Goal: Transaction & Acquisition: Download file/media

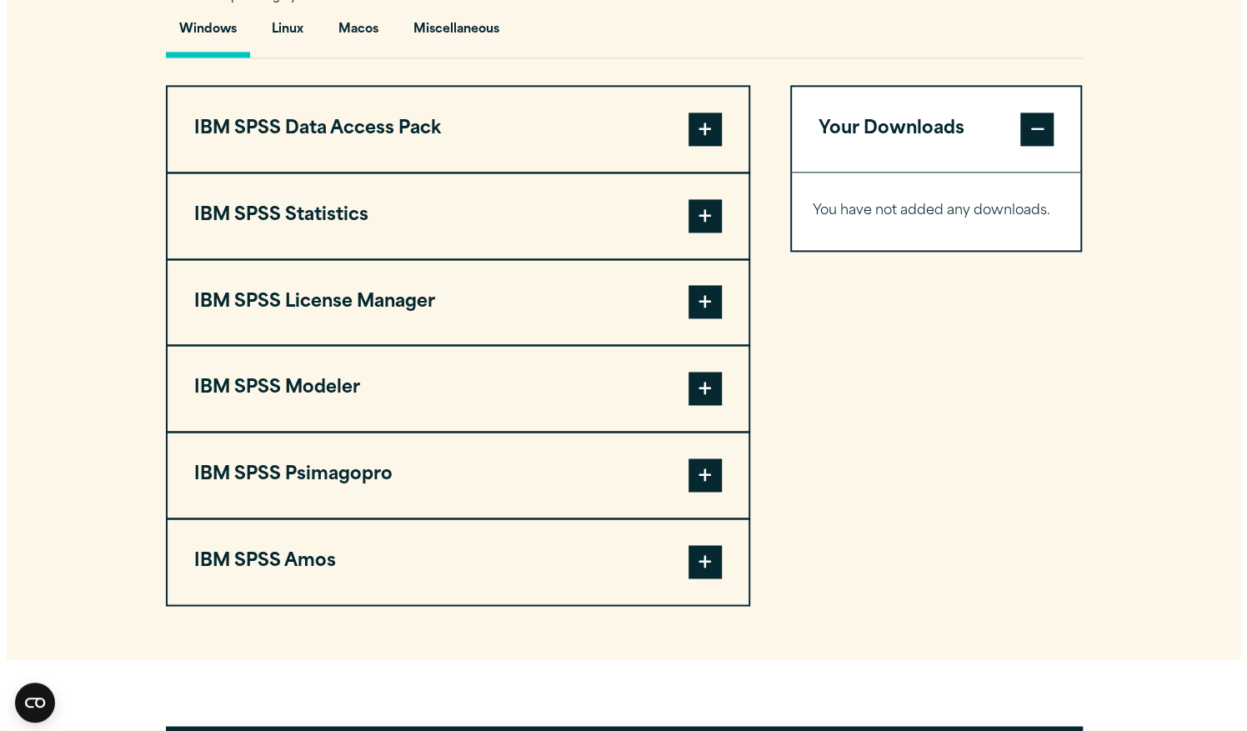
scroll to position [1294, 0]
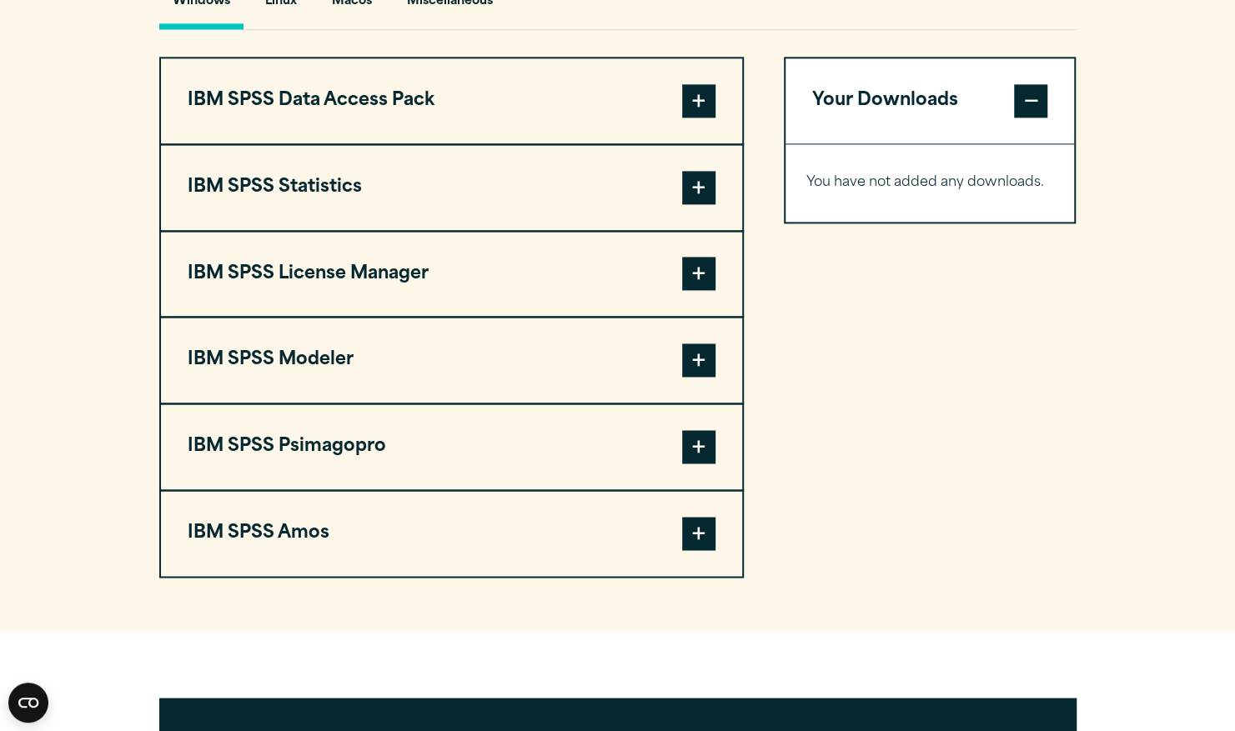
click at [692, 98] on span at bounding box center [698, 100] width 33 height 33
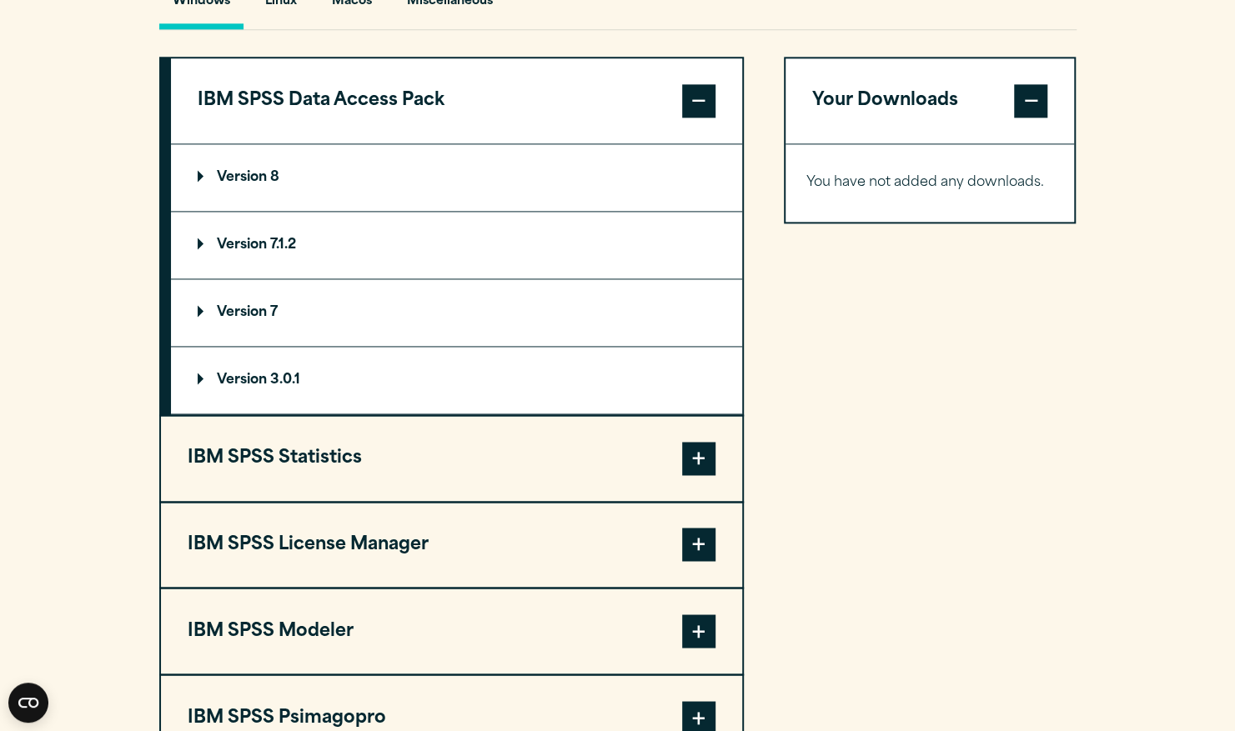
click at [692, 98] on span at bounding box center [698, 100] width 33 height 33
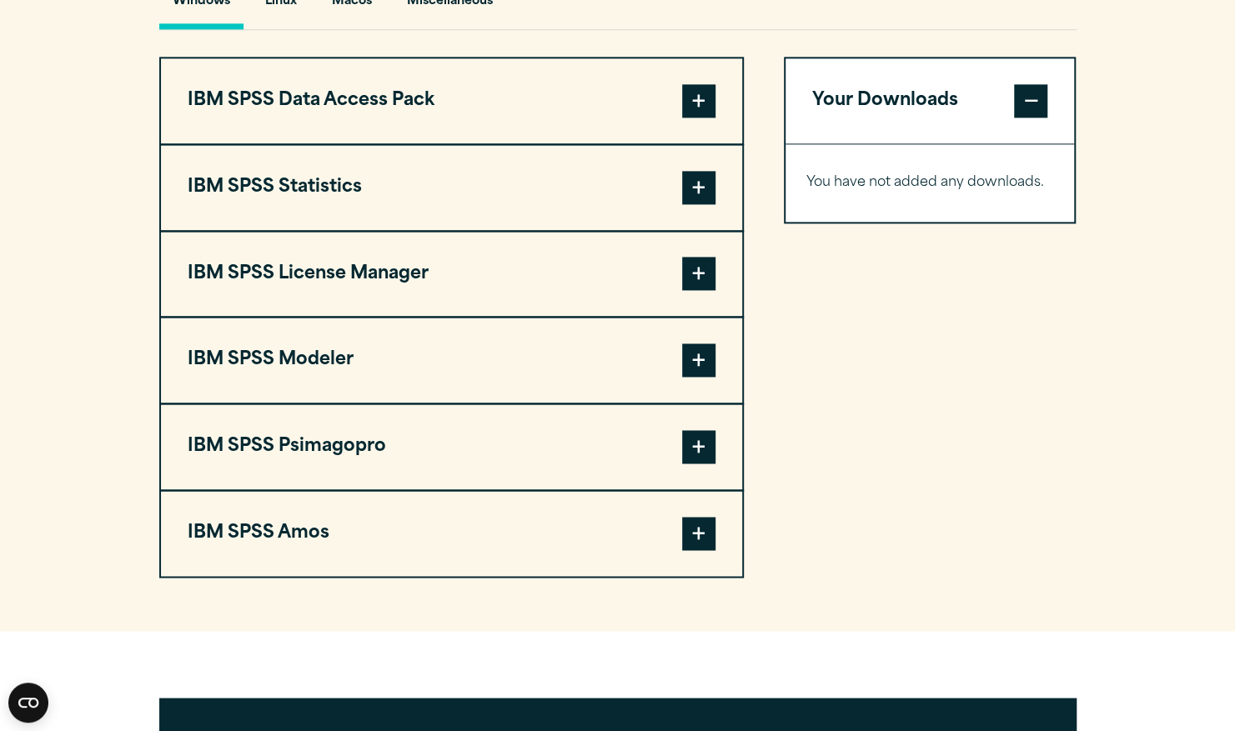
click at [694, 174] on span at bounding box center [698, 187] width 33 height 33
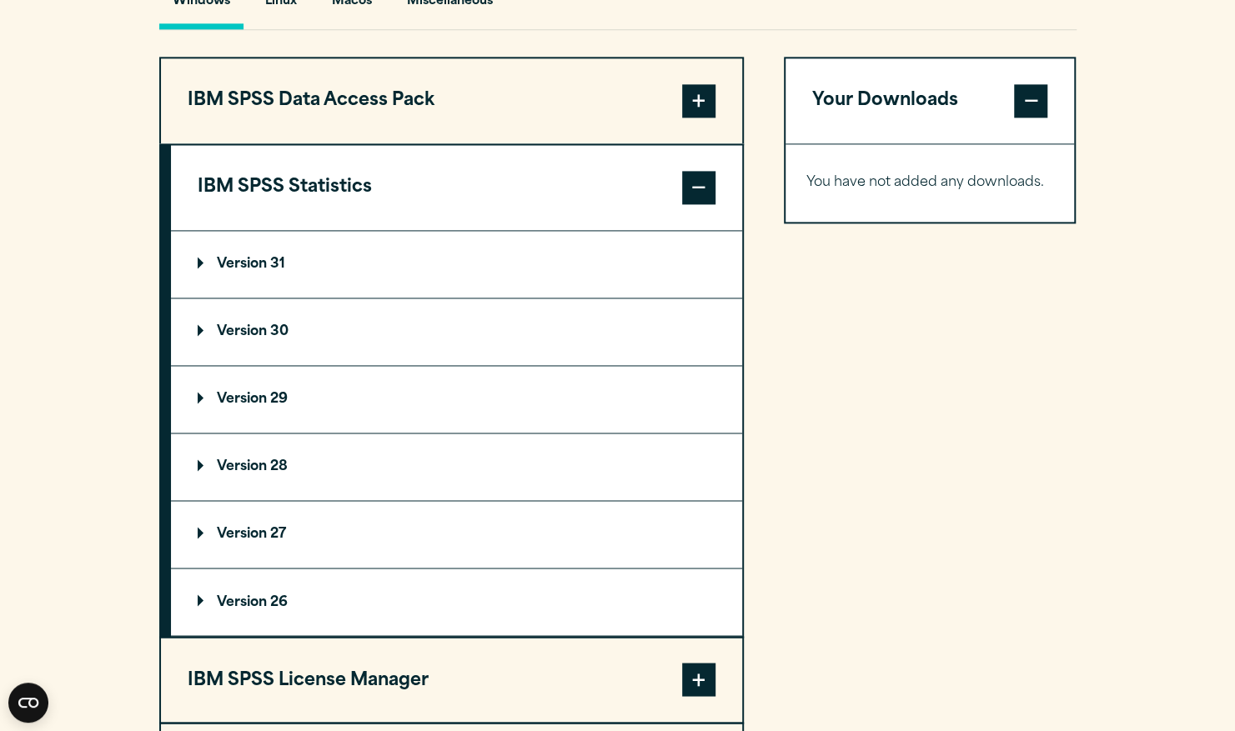
click at [694, 174] on span at bounding box center [698, 187] width 33 height 33
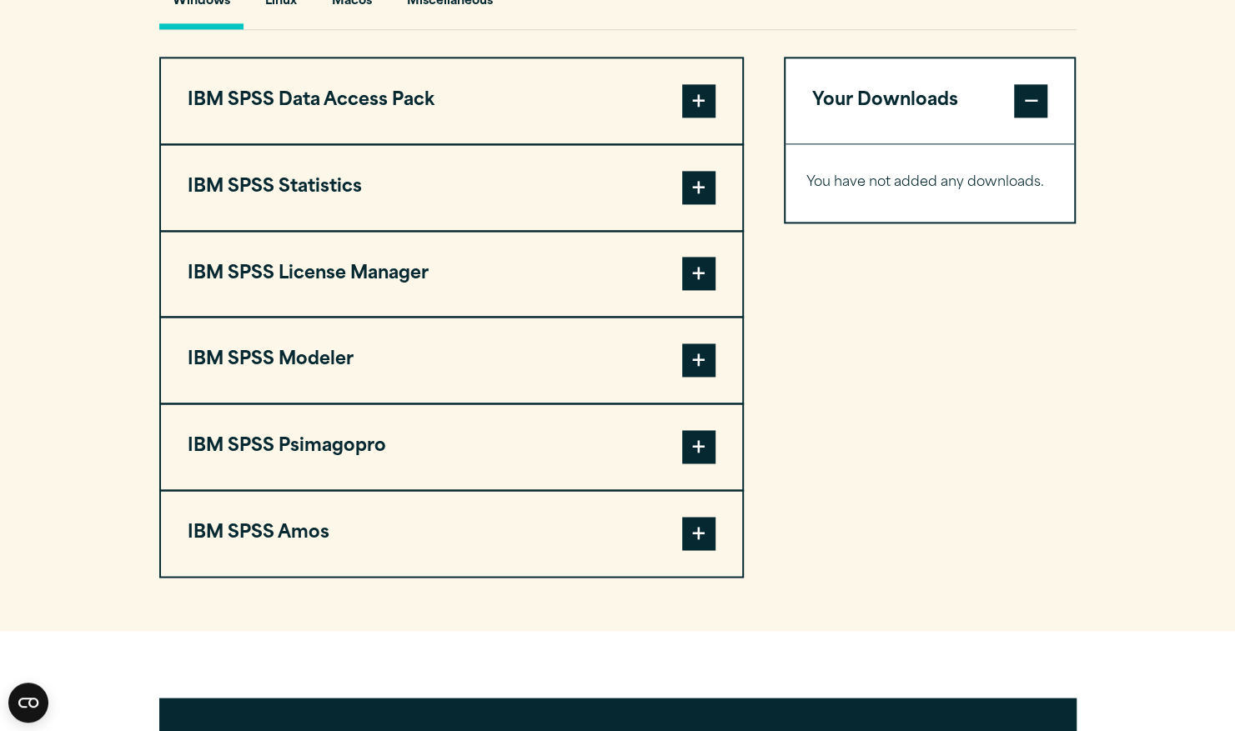
click at [694, 174] on span at bounding box center [698, 187] width 33 height 33
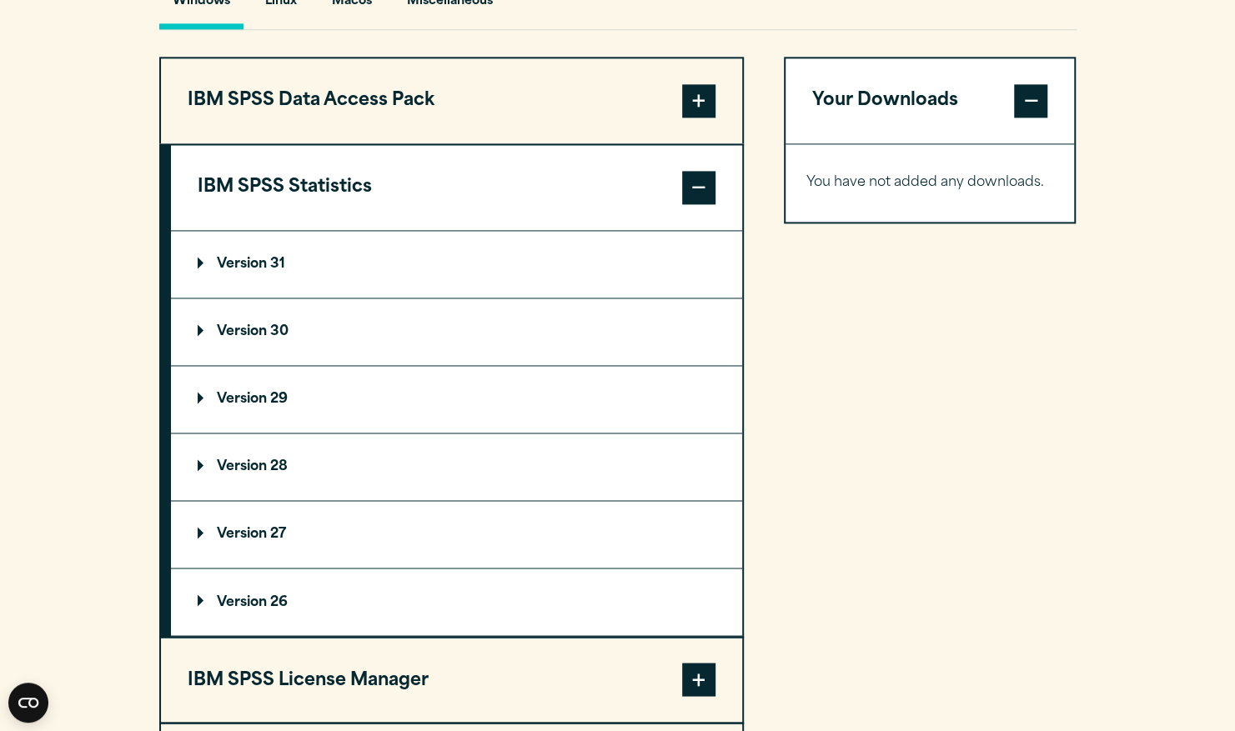
click at [694, 174] on span at bounding box center [698, 187] width 33 height 33
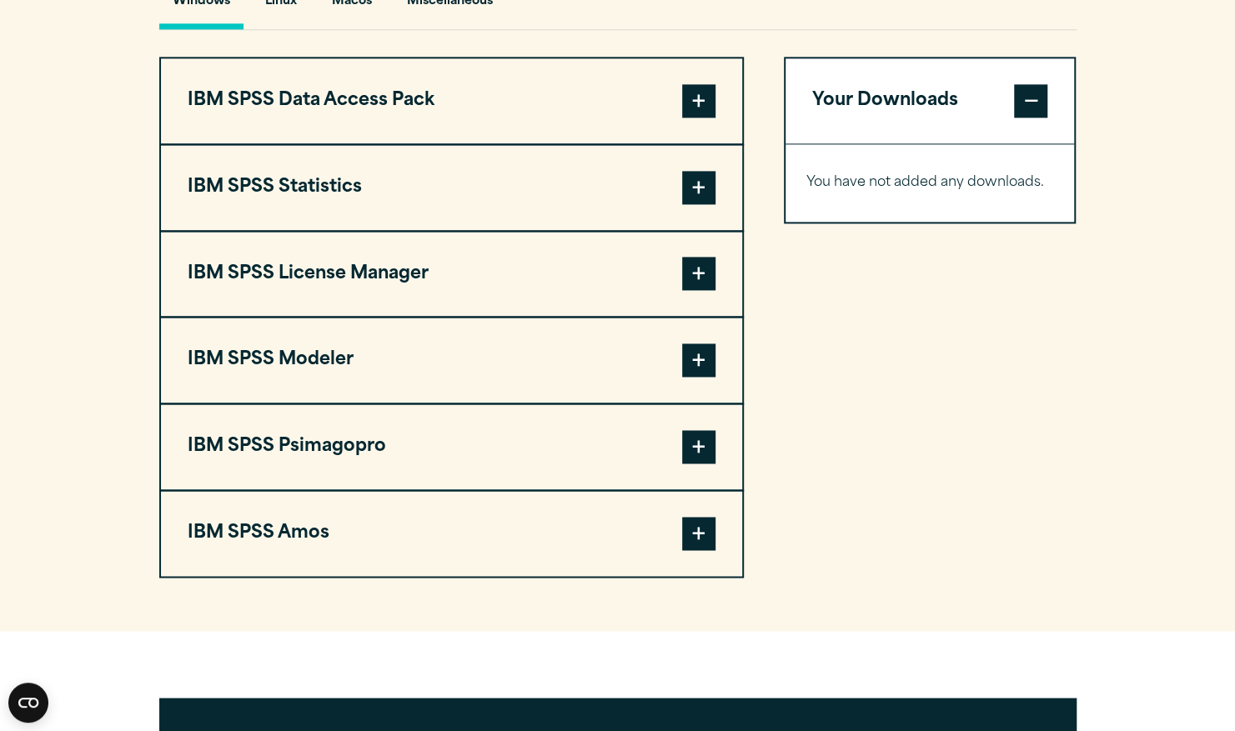
click at [634, 183] on button "IBM SPSS Statistics" at bounding box center [451, 187] width 581 height 85
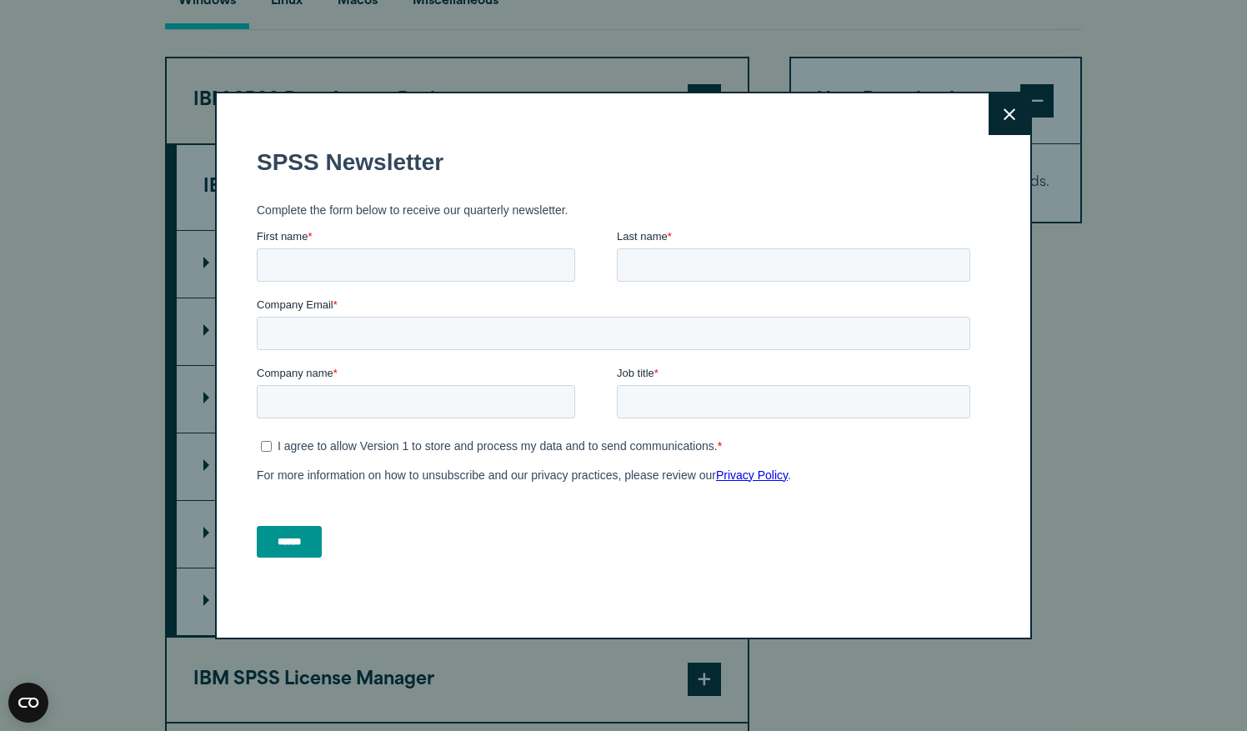
click at [1034, 115] on div "Close" at bounding box center [623, 365] width 1247 height 731
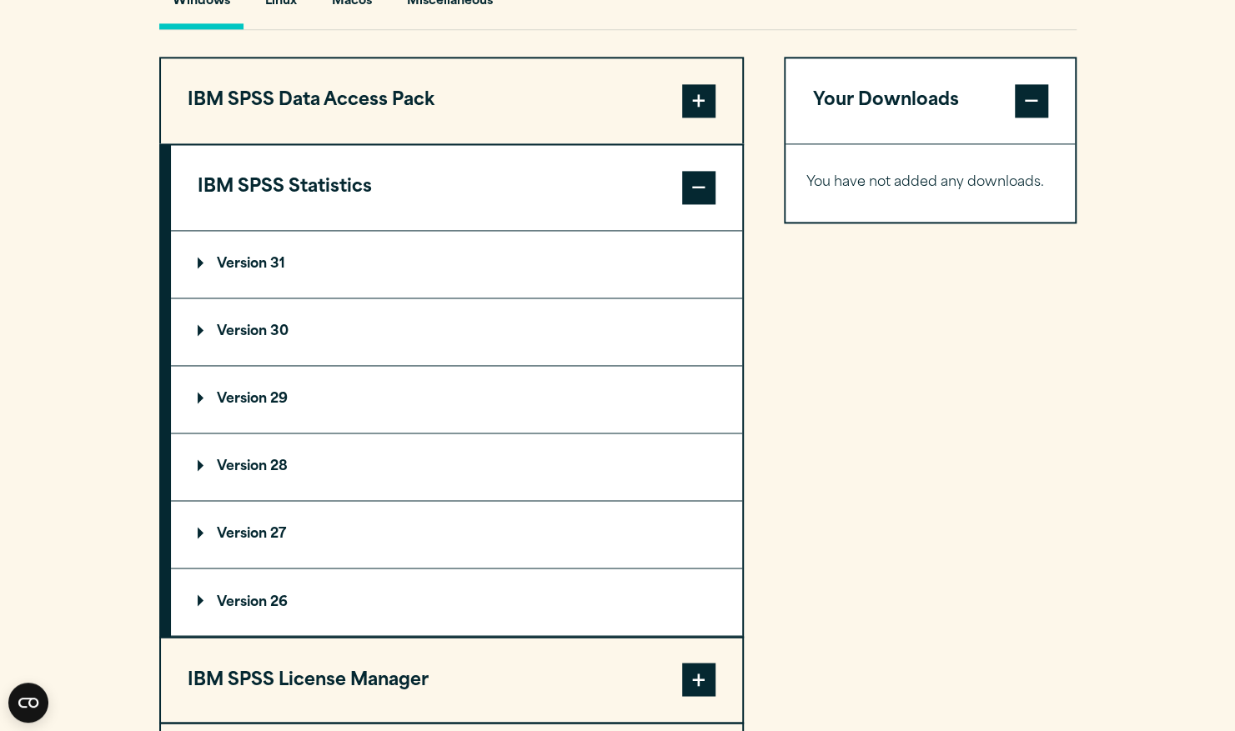
click at [345, 248] on summary "Version 31" at bounding box center [456, 264] width 571 height 67
